Goal: Information Seeking & Learning: Learn about a topic

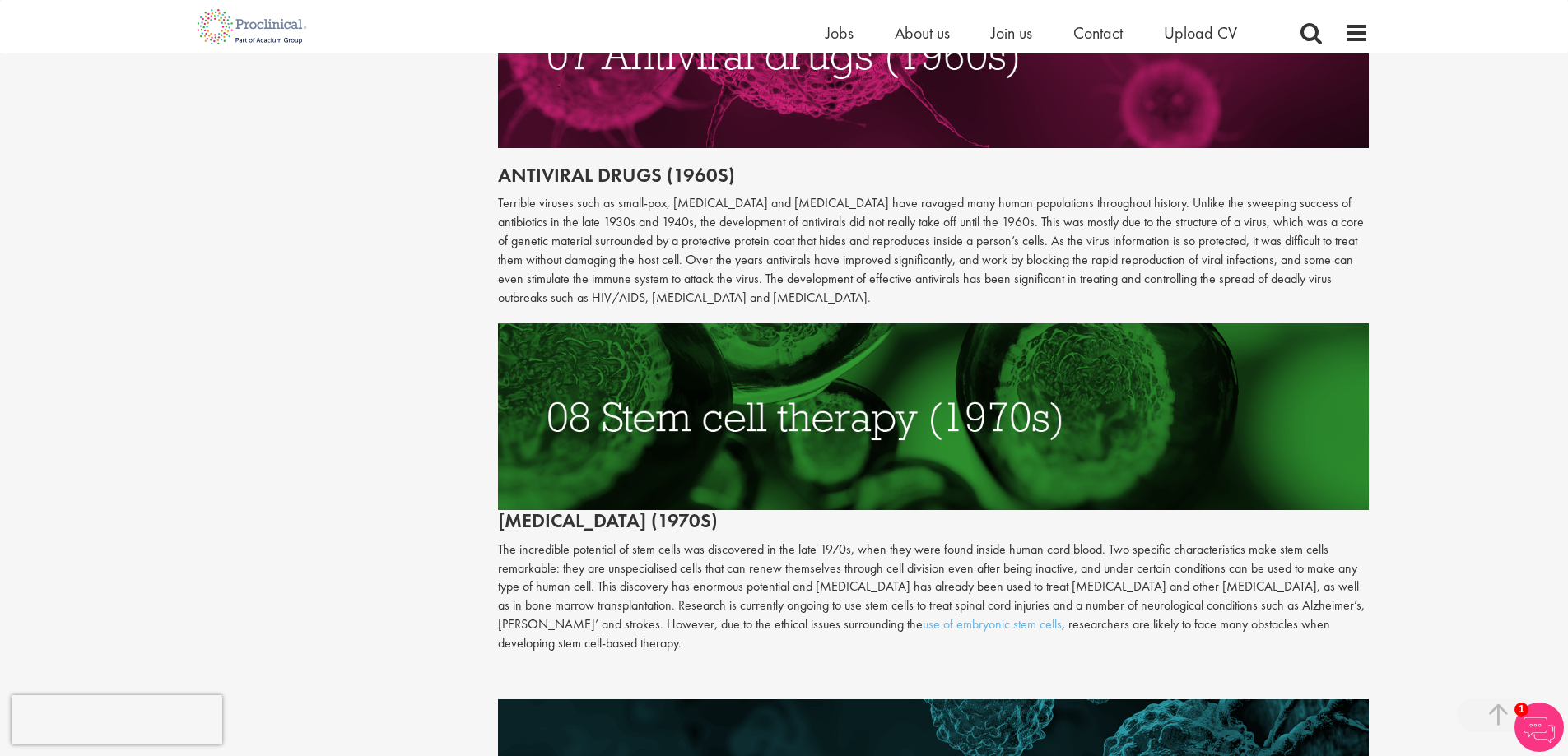
scroll to position [3375, 0]
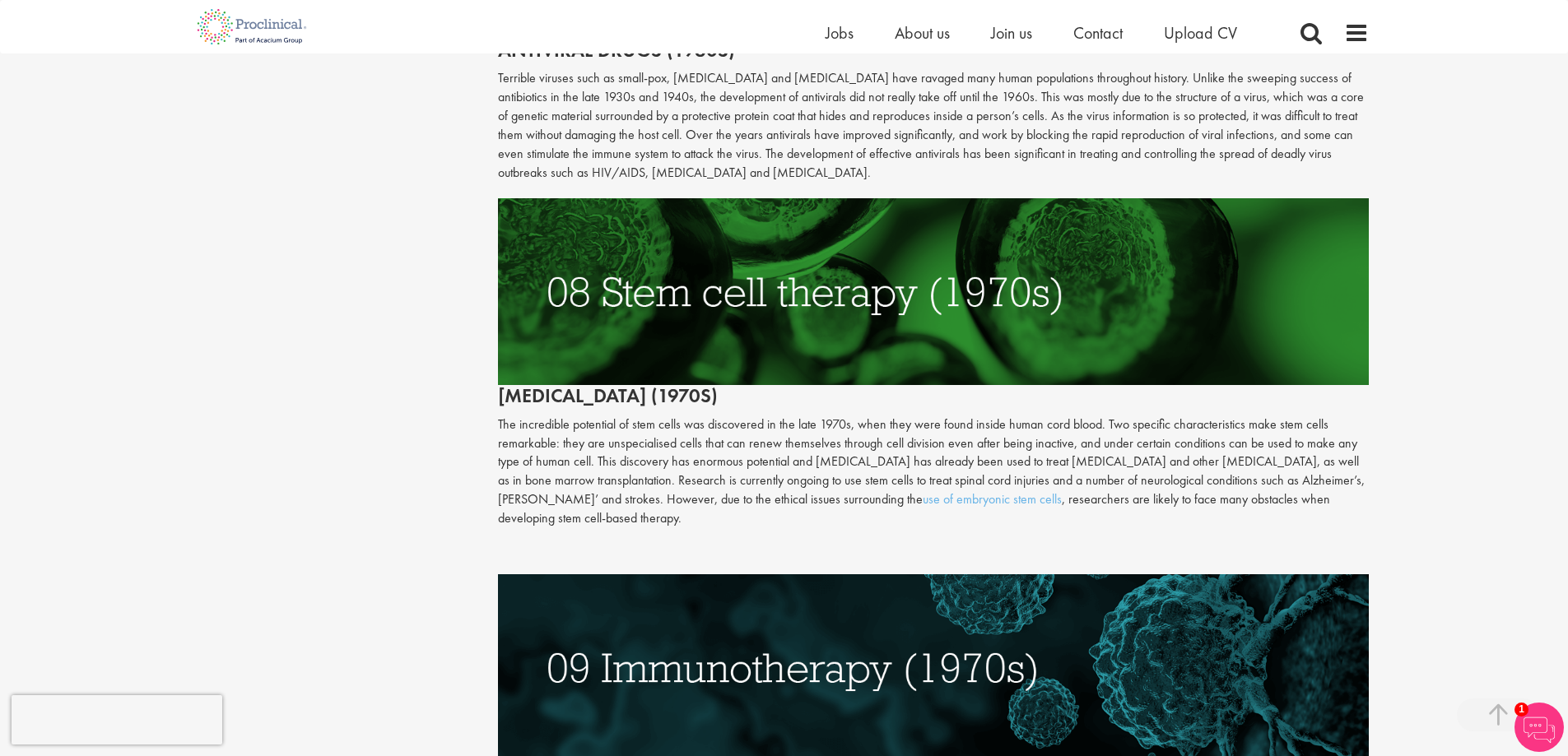
drag, startPoint x: 499, startPoint y: 386, endPoint x: 1427, endPoint y: 481, distance: 932.8
copy p "The incredible potential of stem cells was discovered in the late 1970s, when t…"
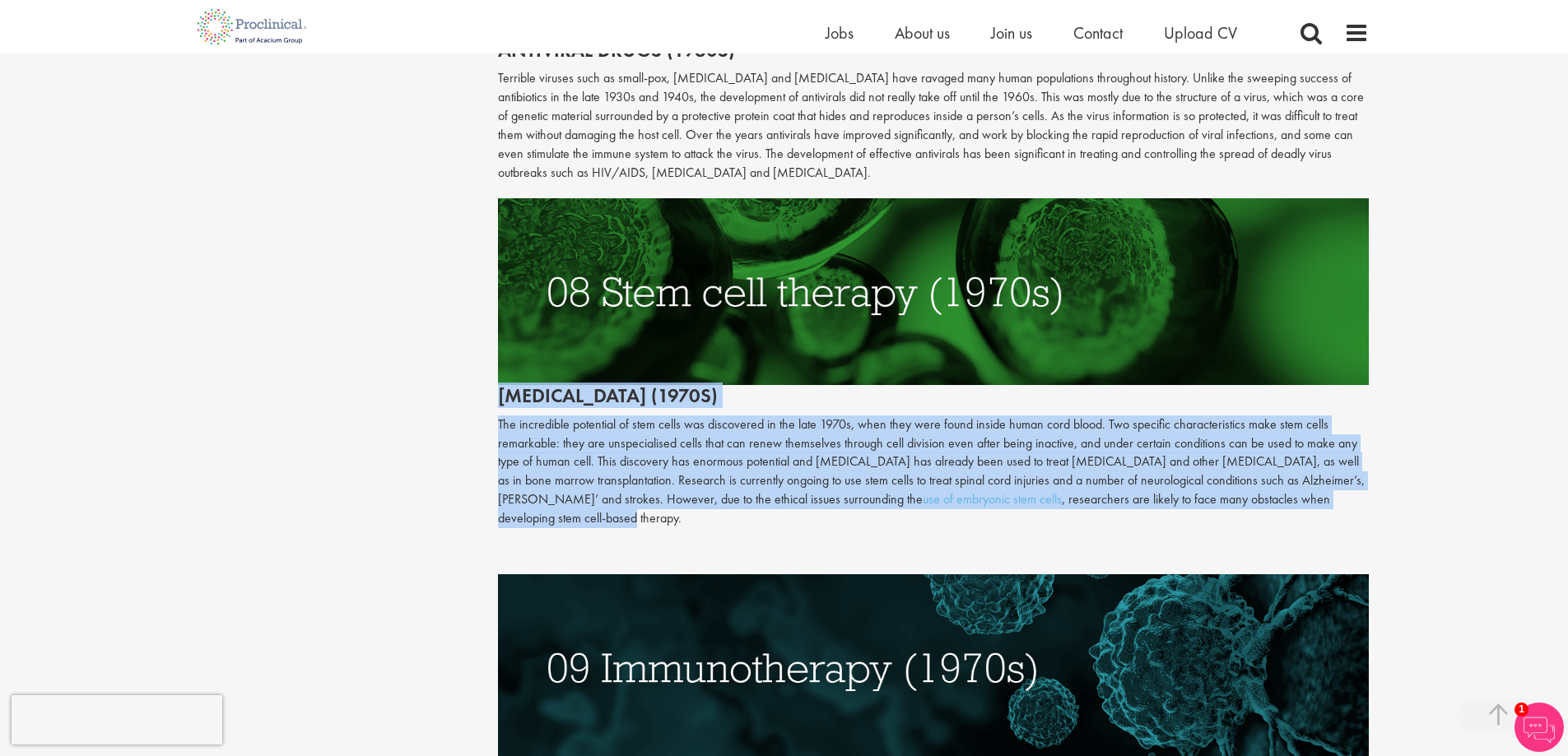
drag, startPoint x: 493, startPoint y: 357, endPoint x: 1376, endPoint y: 464, distance: 889.5
copy div "[MEDICAL_DATA] (1970s) The incredible potential of stem cells was discovered in…"
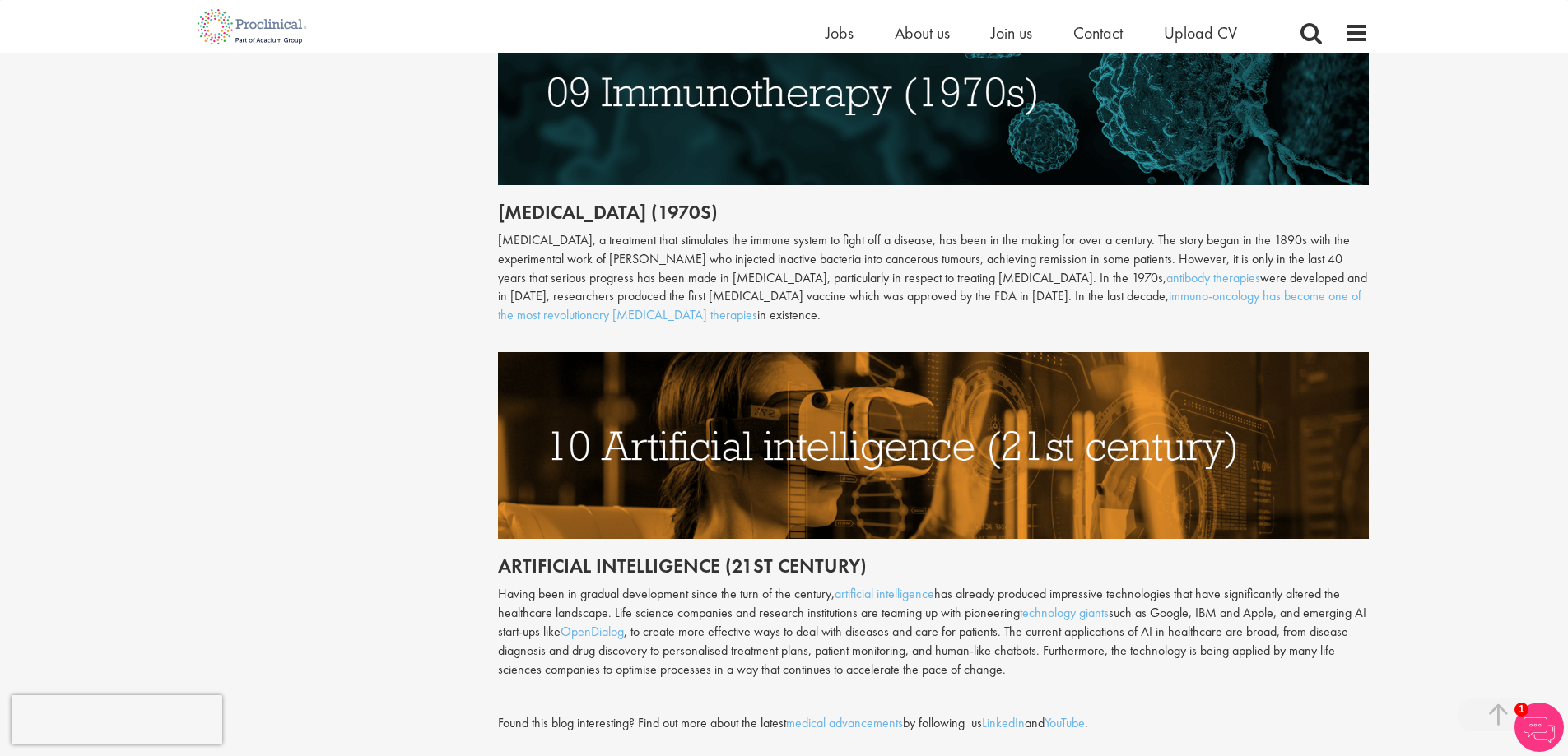
scroll to position [3868, 0]
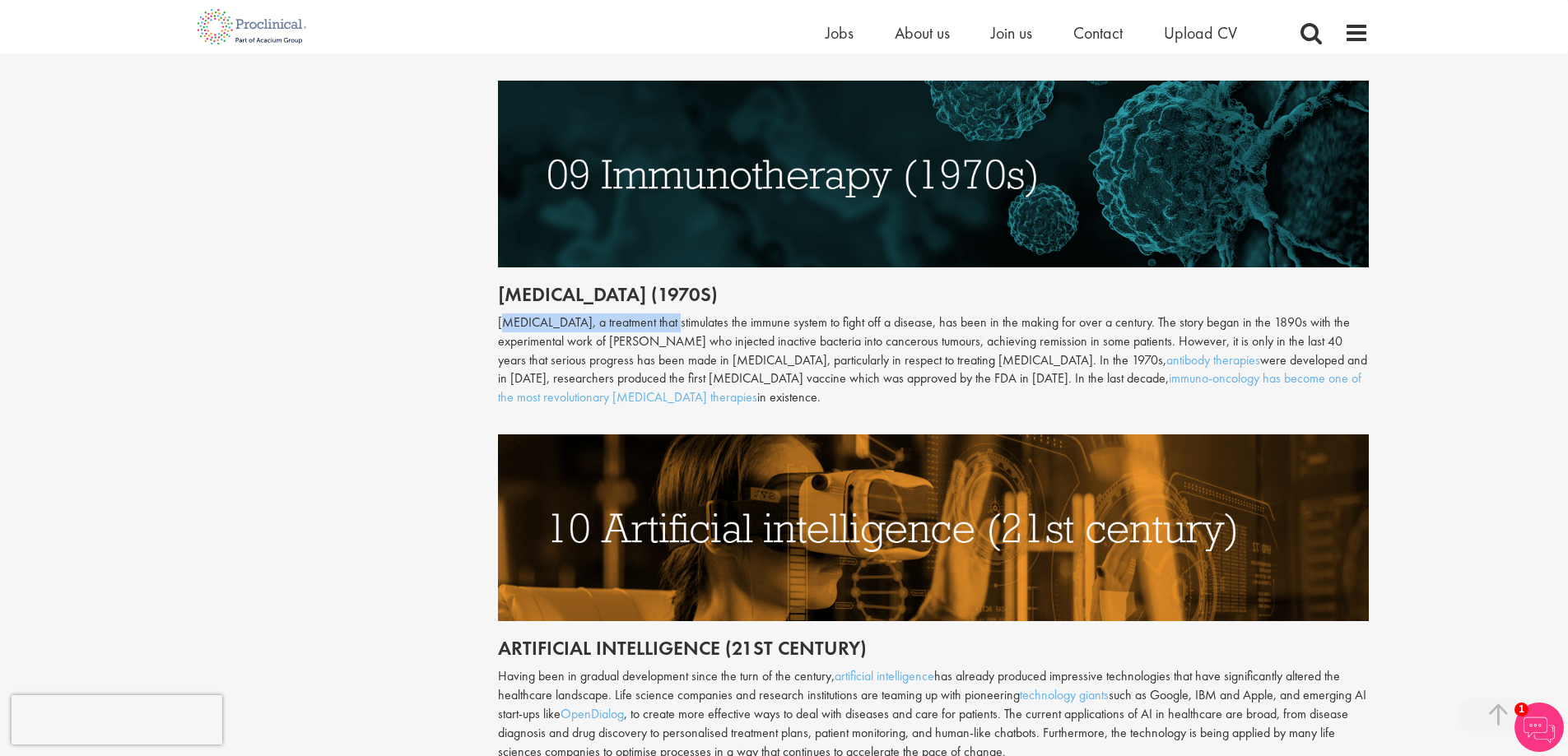
drag, startPoint x: 500, startPoint y: 287, endPoint x: 669, endPoint y: 278, distance: 169.2
click at [669, 314] on div "[MEDICAL_DATA], a treatment that stimulates the immune system to fight off a di…" at bounding box center [933, 361] width 871 height 94
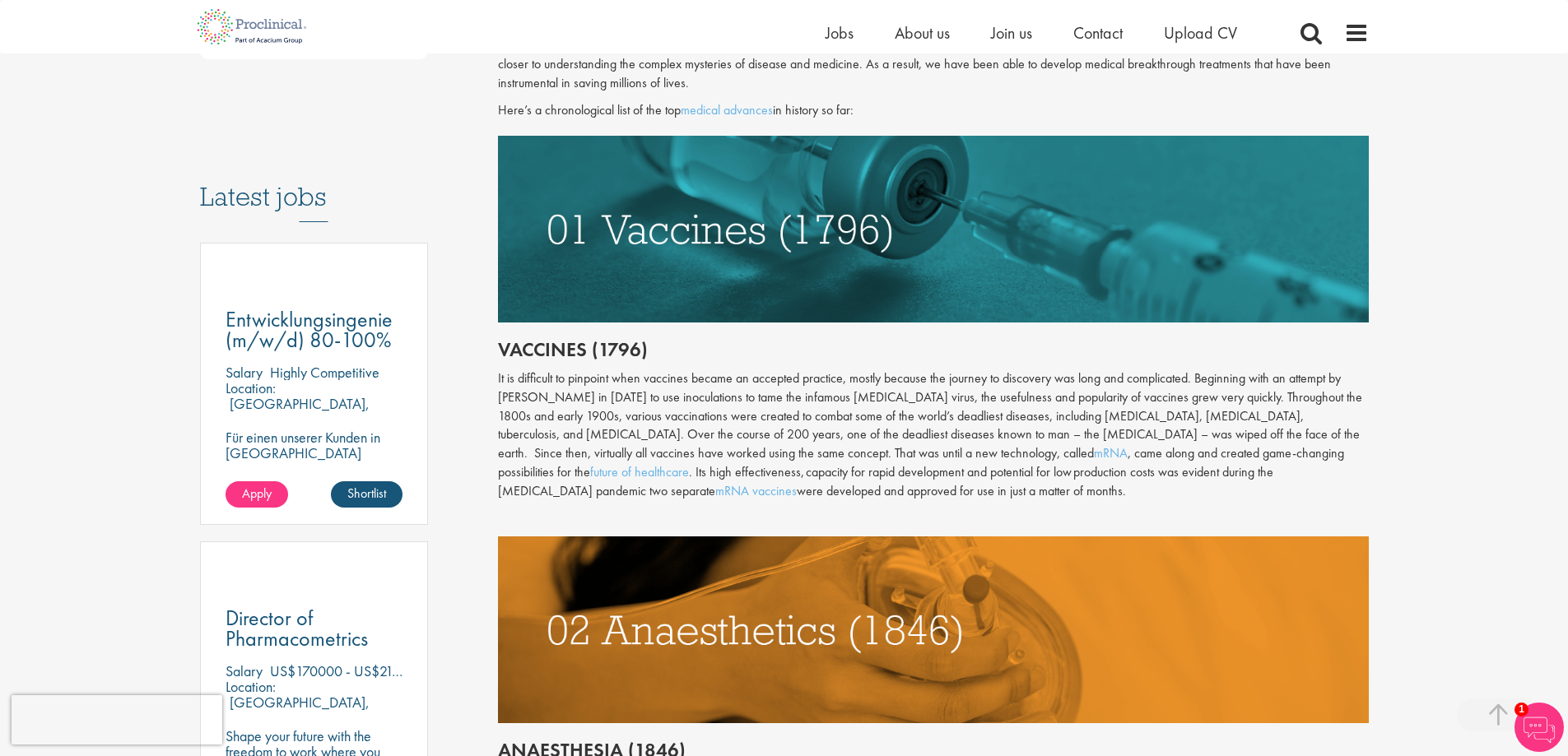
scroll to position [905, 0]
